Goal: Information Seeking & Learning: Check status

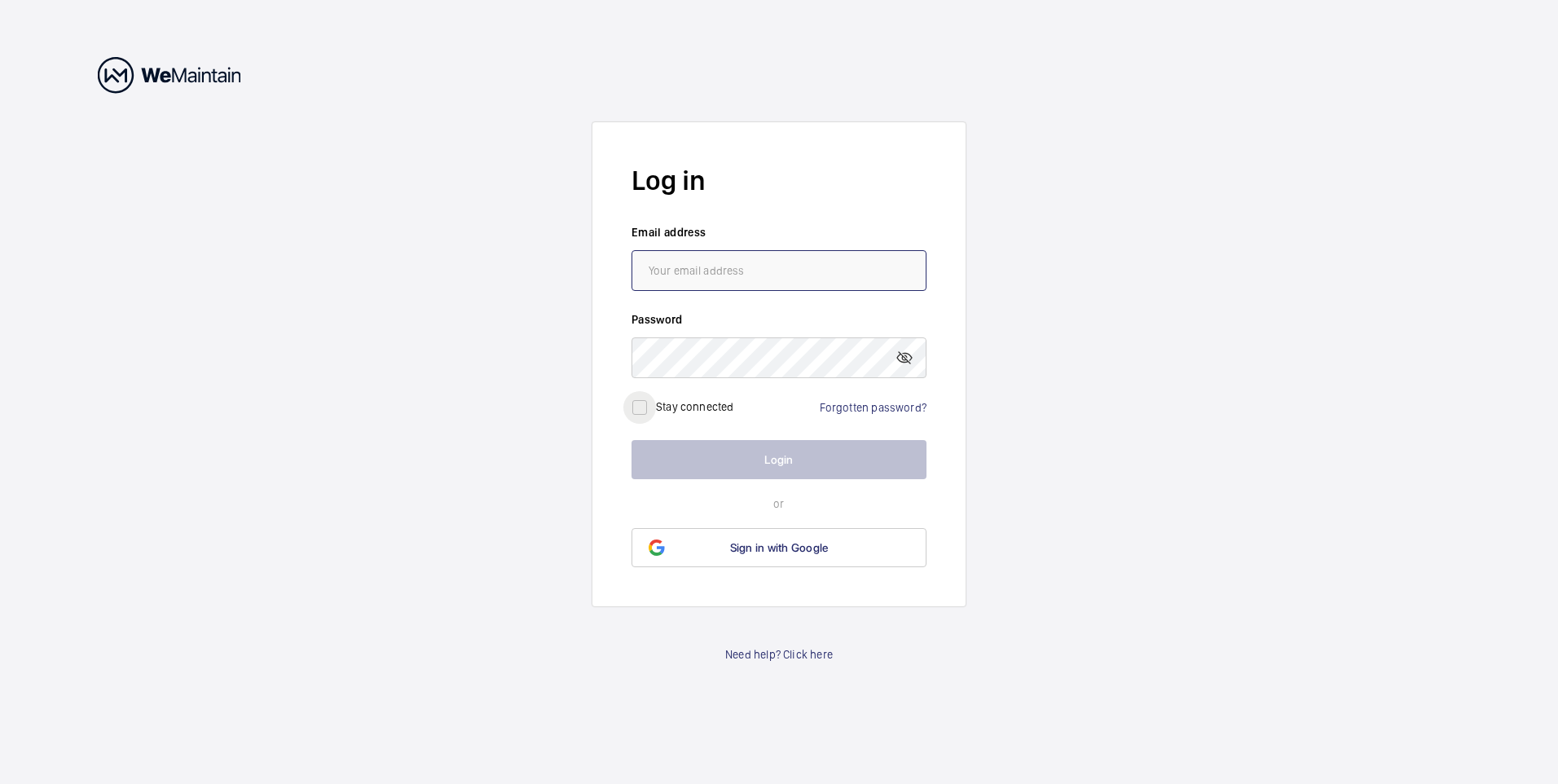
type input "[EMAIL_ADDRESS][DOMAIN_NAME]"
click at [649, 404] on input "checkbox" at bounding box center [640, 408] width 33 height 33
checkbox input "true"
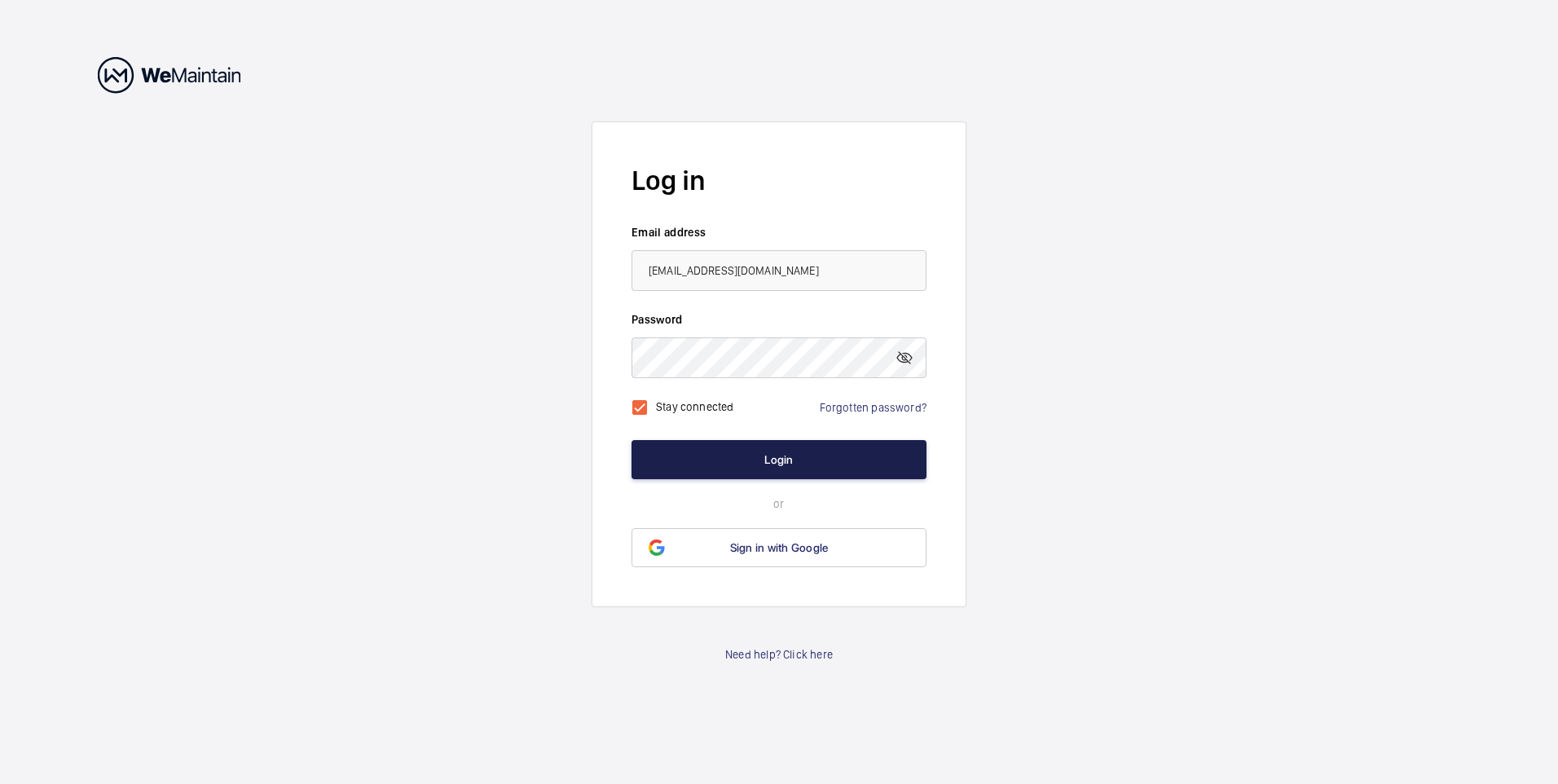
click at [768, 457] on button "Login" at bounding box center [779, 459] width 295 height 39
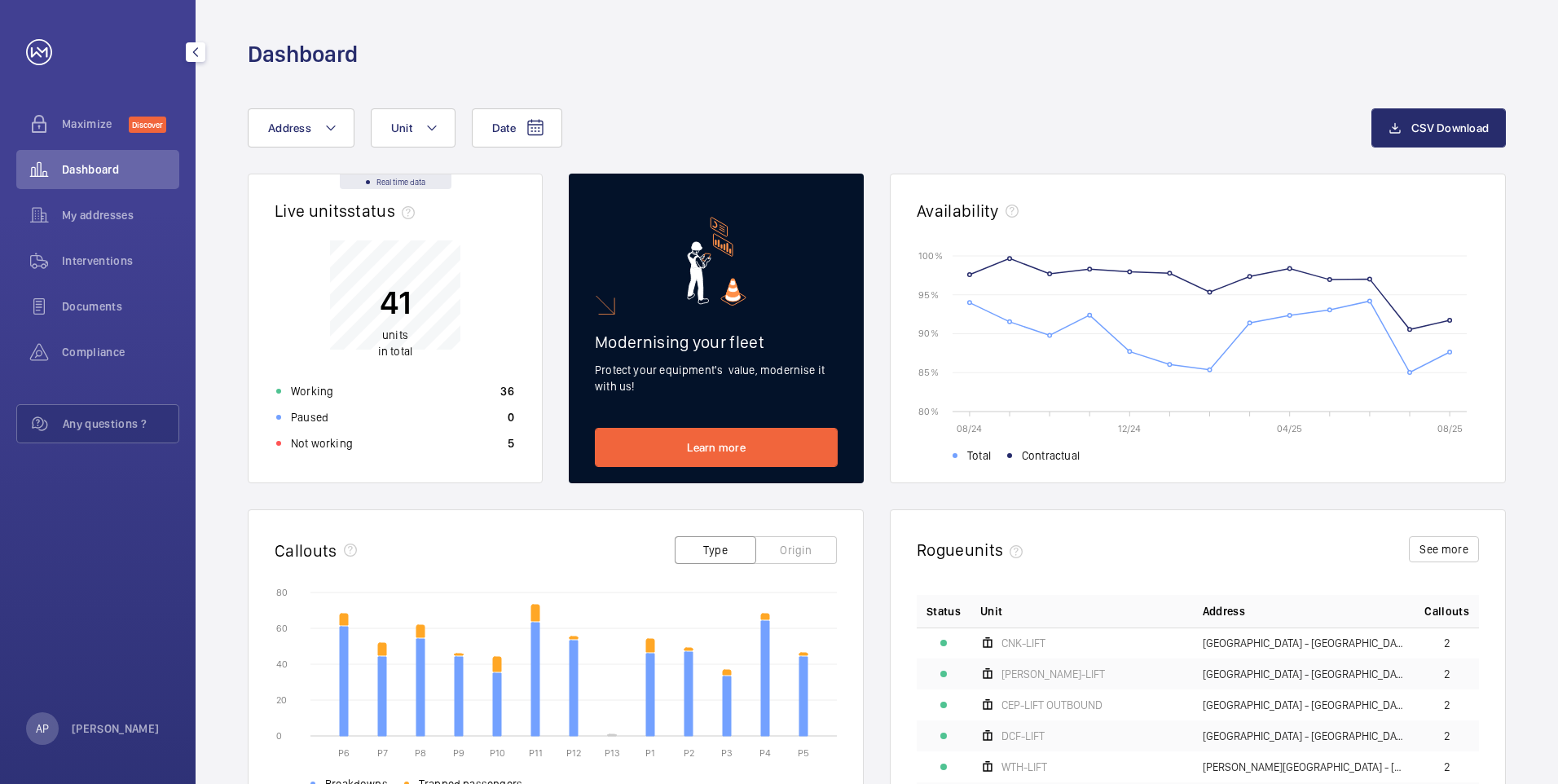
click at [79, 165] on span "Dashboard" at bounding box center [121, 170] width 117 height 16
click at [300, 437] on p "Not working" at bounding box center [322, 443] width 62 height 16
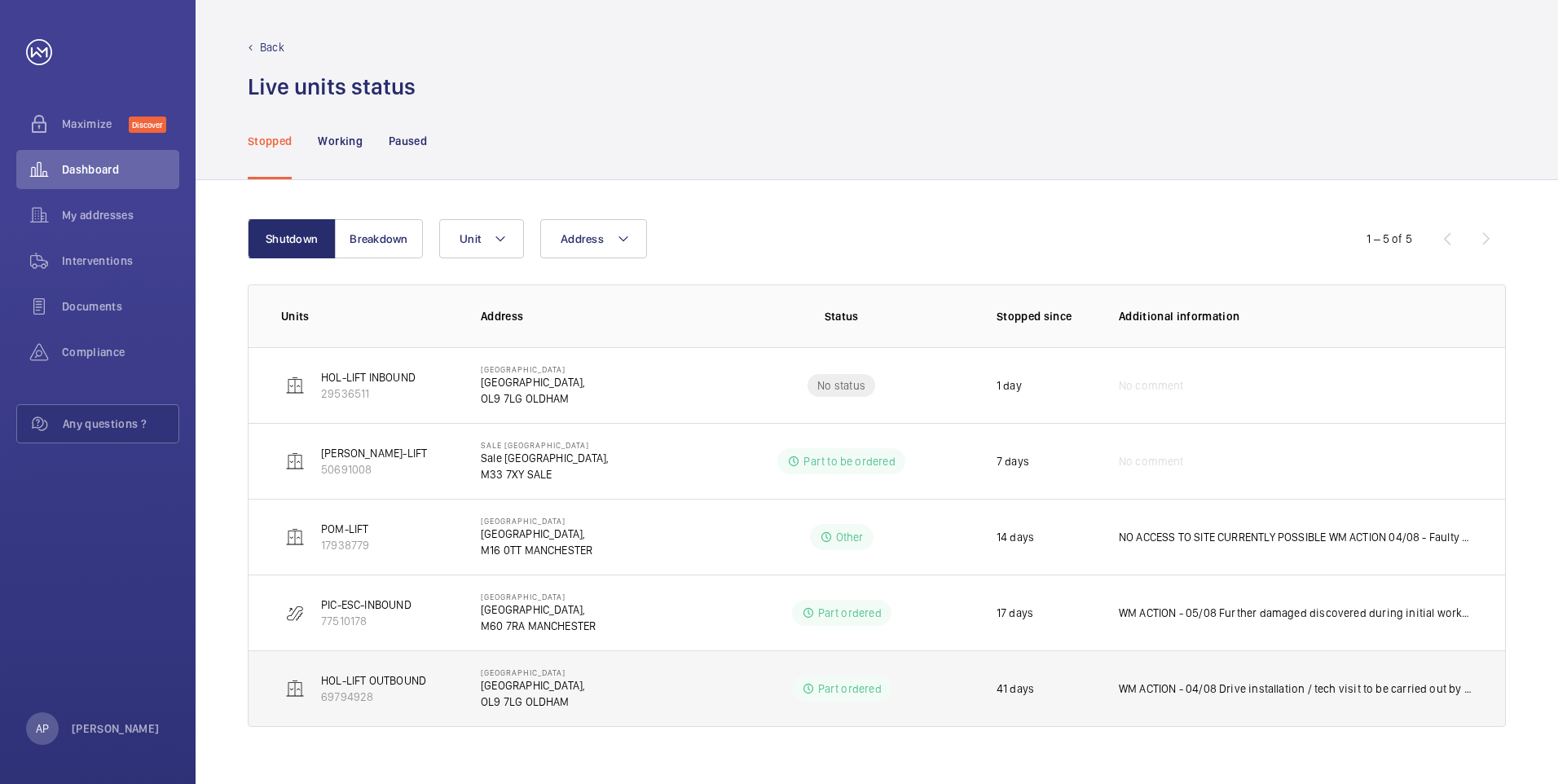
click at [390, 680] on p "HOL-LIFT OUTBOUND" at bounding box center [373, 681] width 105 height 16
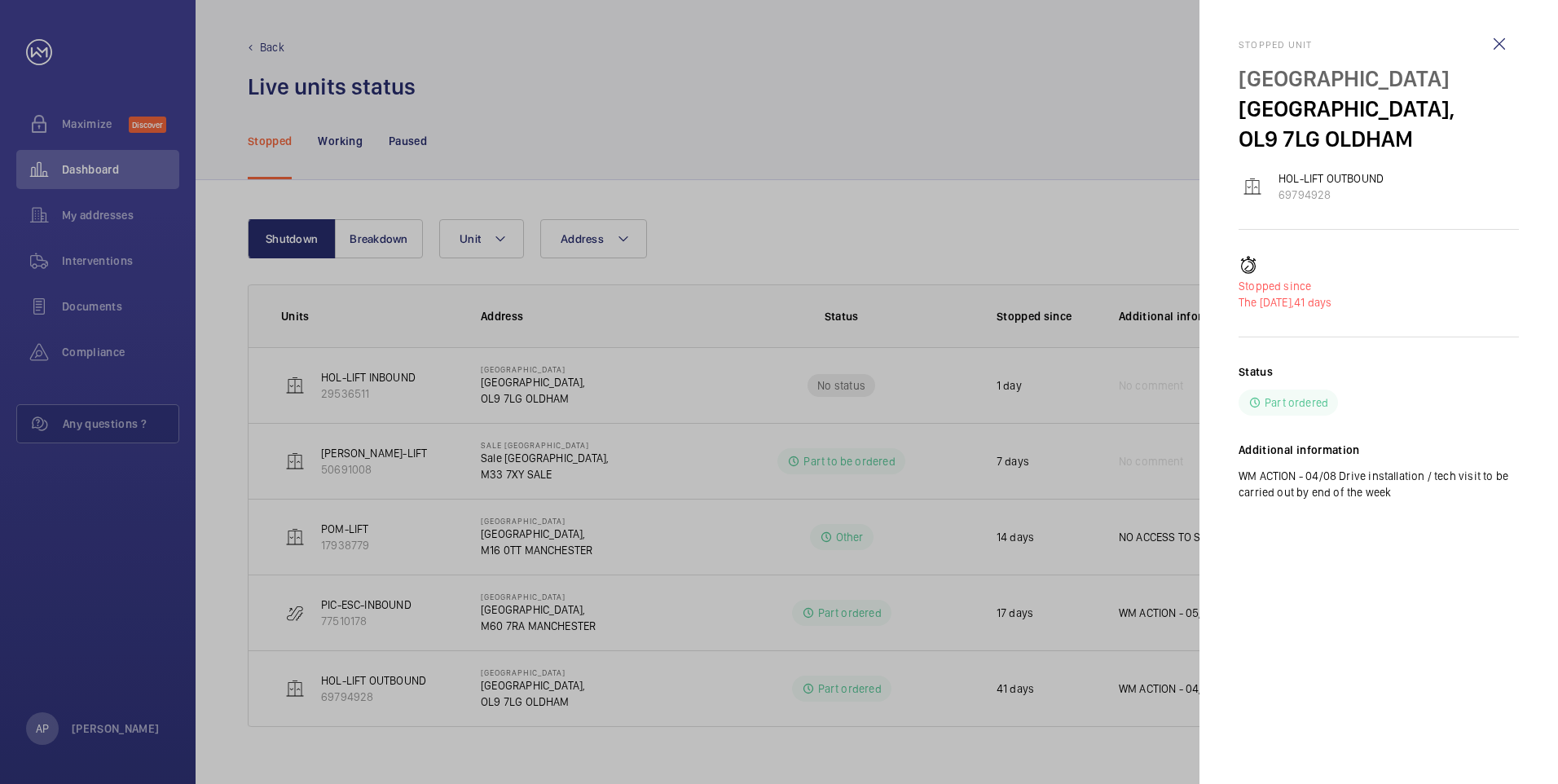
click at [372, 682] on div at bounding box center [779, 392] width 1558 height 784
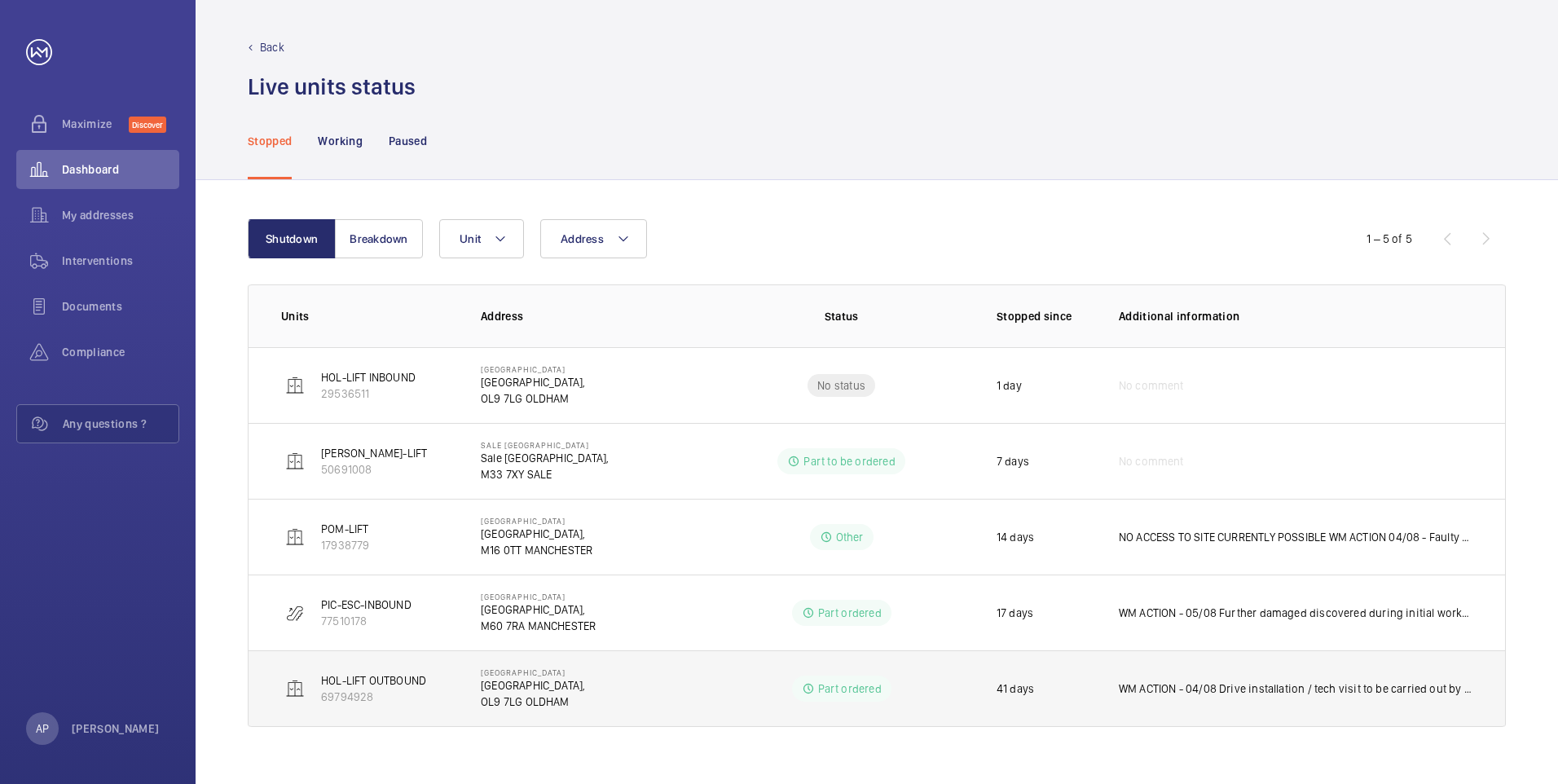
click at [553, 682] on p "[GEOGRAPHIC_DATA]," at bounding box center [533, 685] width 104 height 16
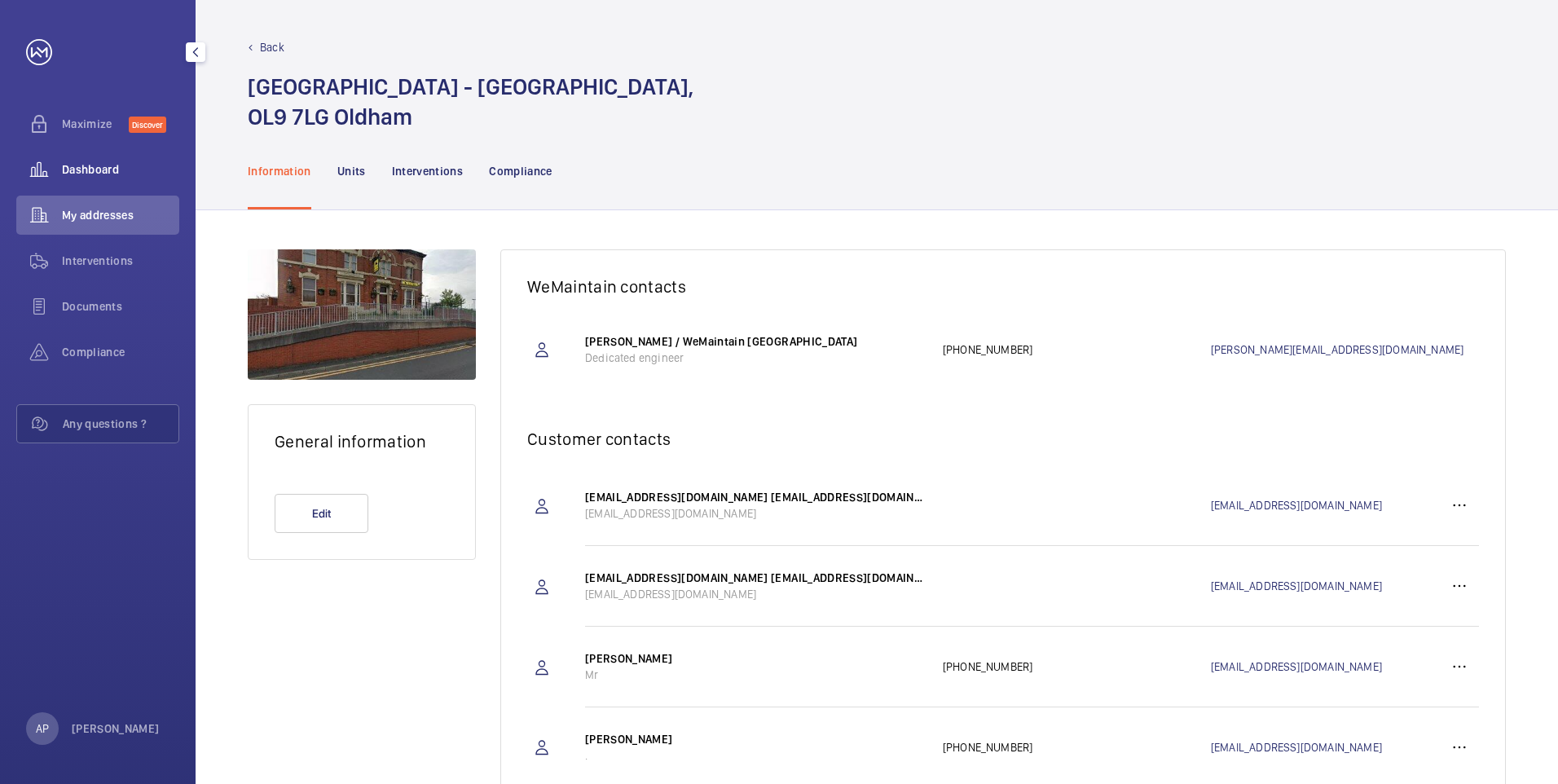
click at [102, 177] on div "Dashboard" at bounding box center [98, 169] width 163 height 39
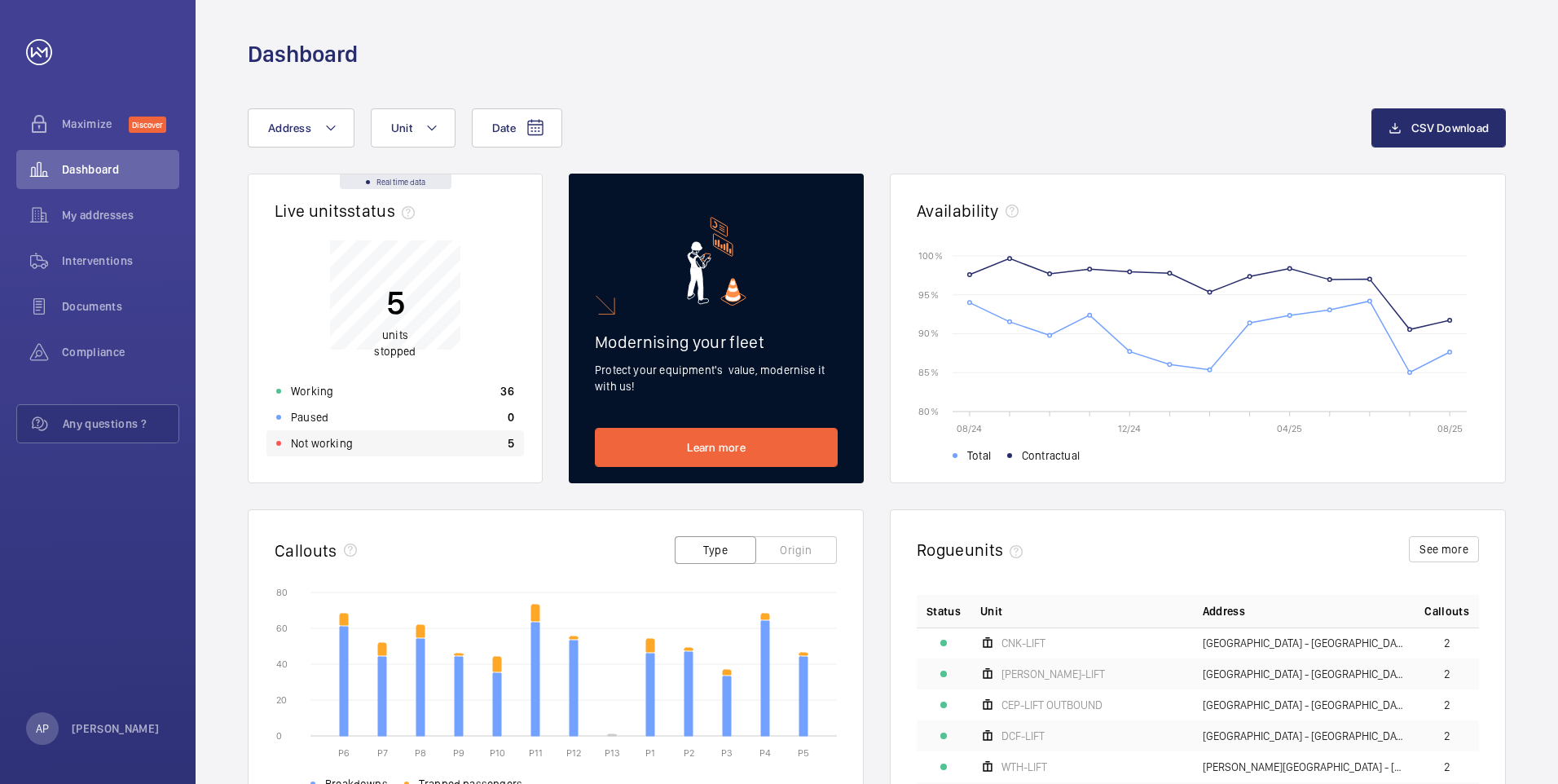
click at [306, 435] on p "Not working" at bounding box center [322, 443] width 62 height 16
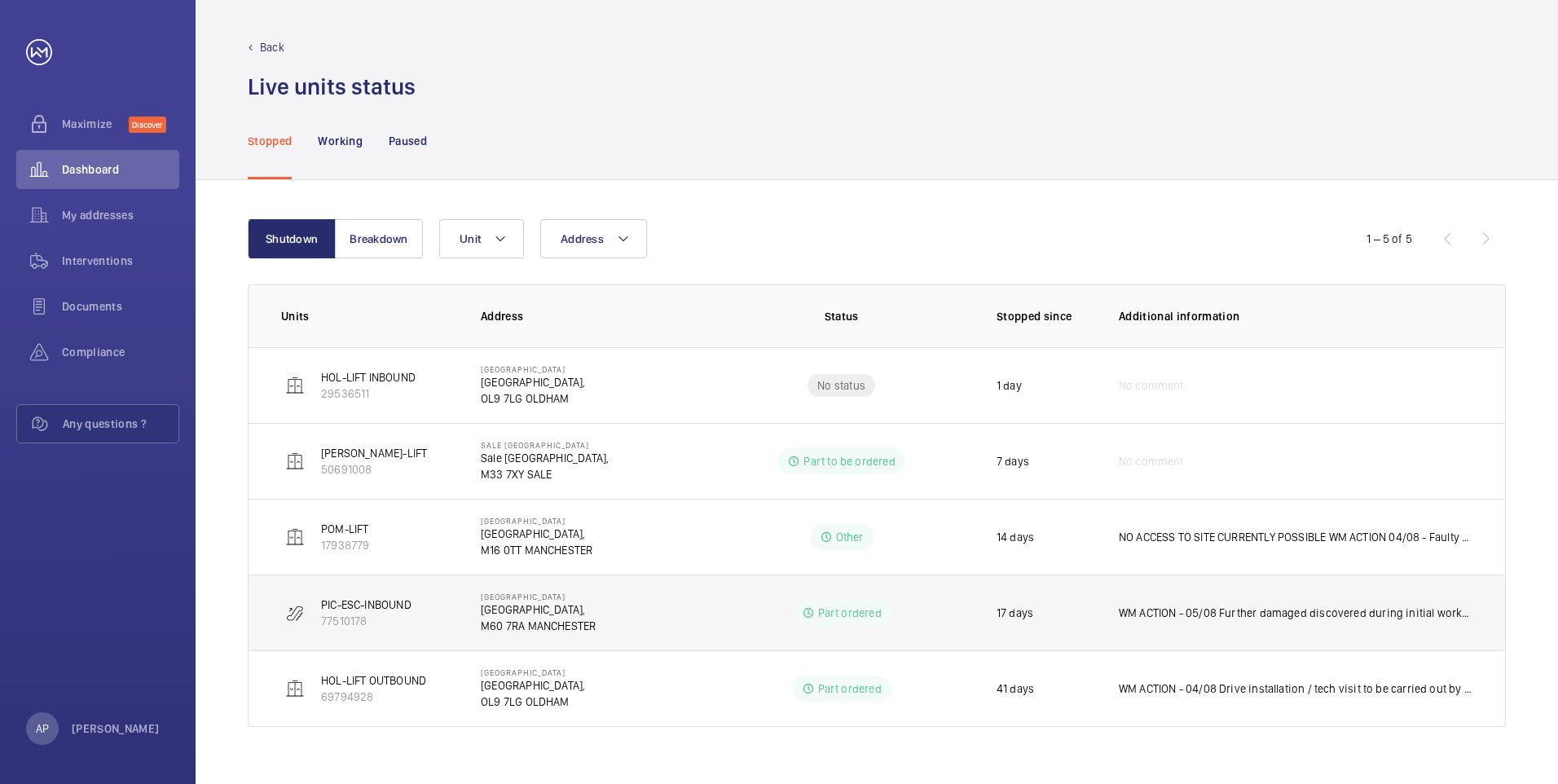
click at [519, 613] on p "[GEOGRAPHIC_DATA]," at bounding box center [538, 609] width 115 height 16
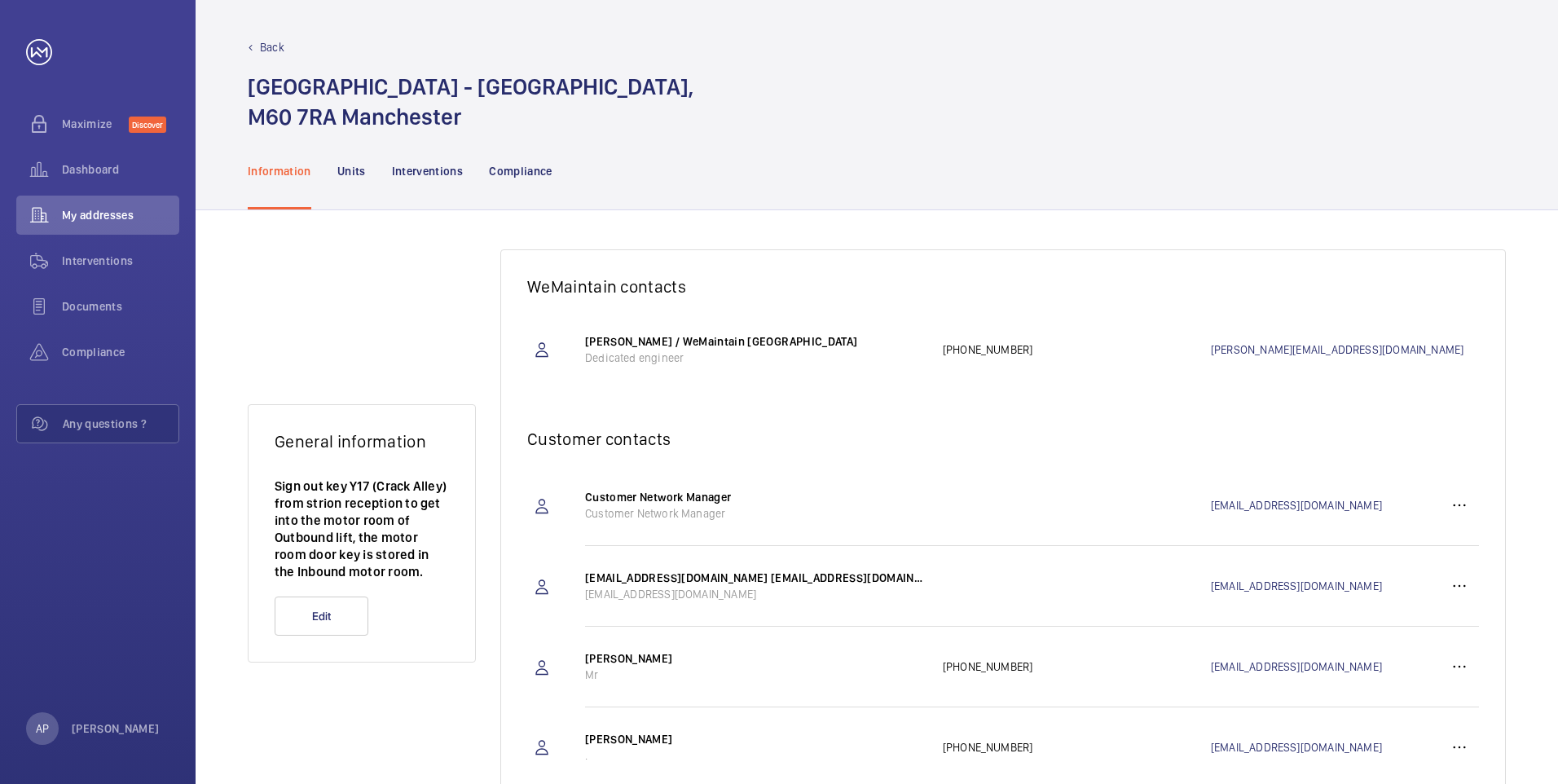
scroll to position [26, 0]
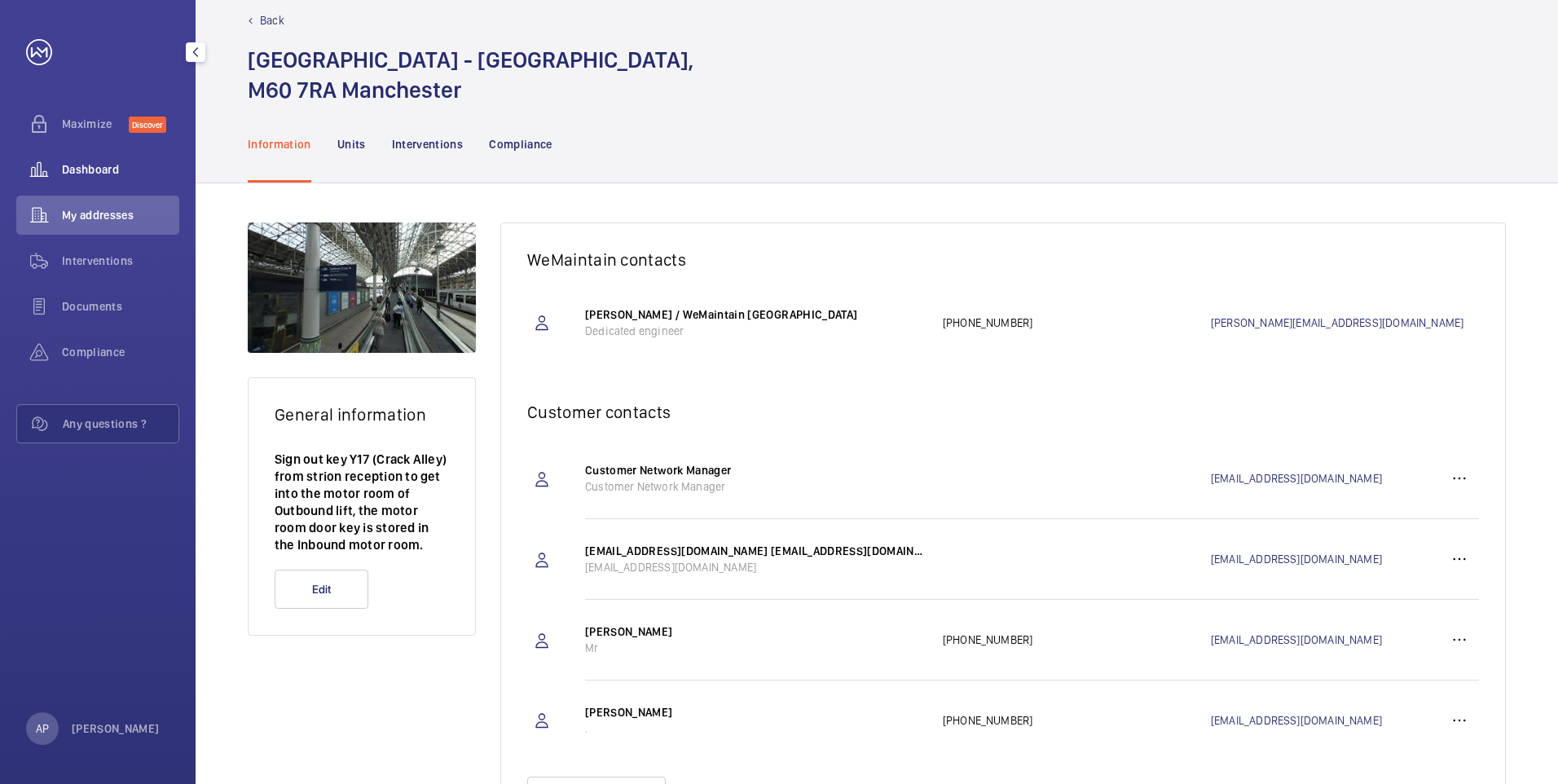
click at [64, 166] on span "Dashboard" at bounding box center [121, 170] width 117 height 16
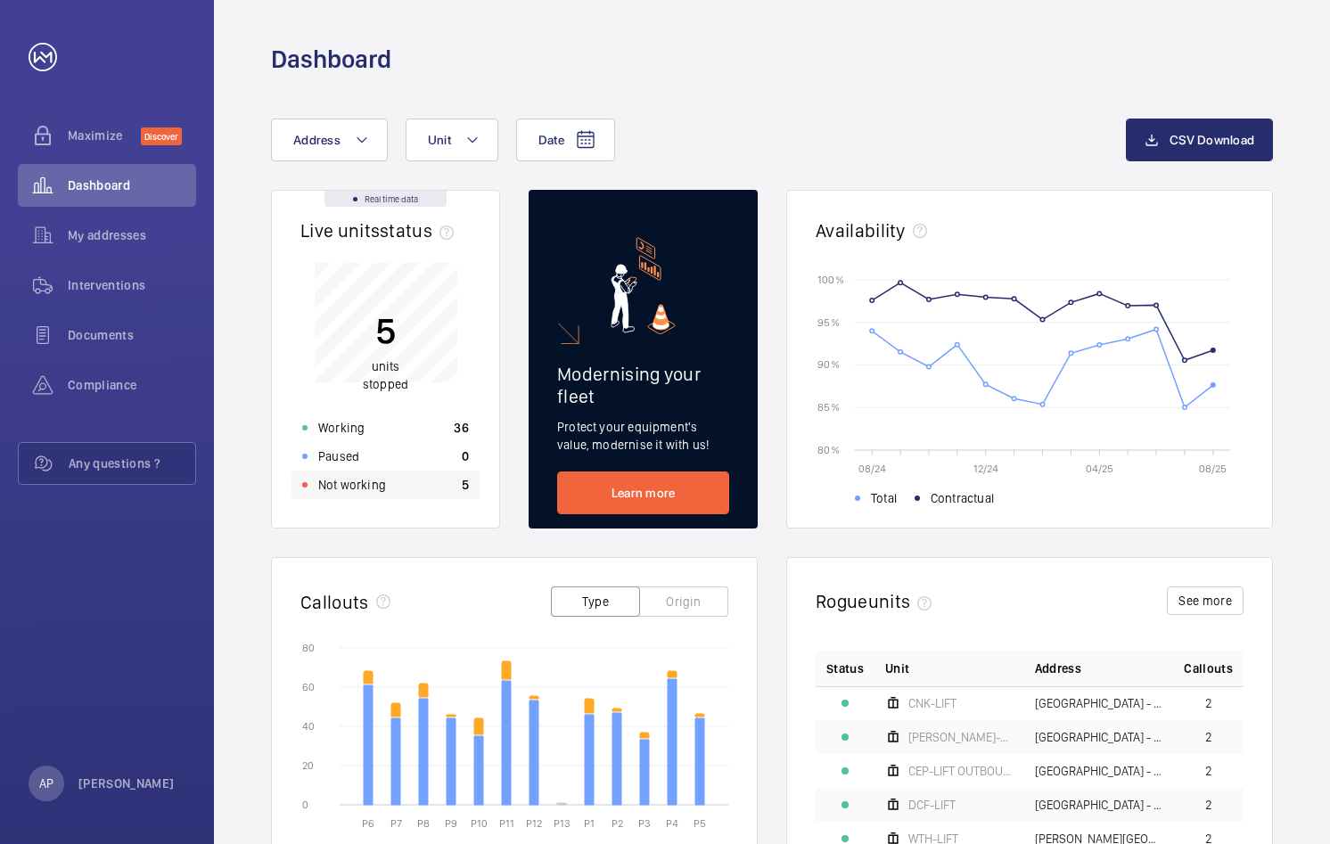
click at [350, 489] on p "Not working" at bounding box center [352, 485] width 68 height 18
